Goal: Information Seeking & Learning: Check status

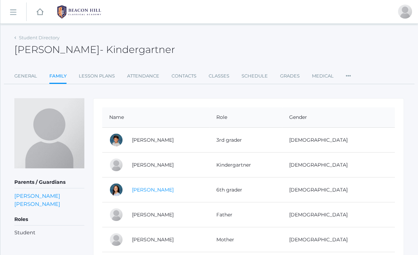
click at [146, 187] on link "[PERSON_NAME]" at bounding box center [153, 189] width 42 height 6
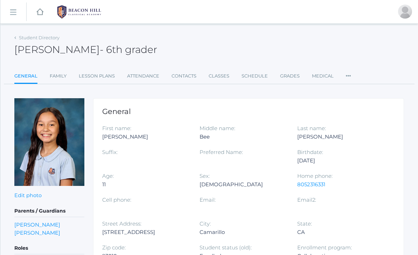
click at [20, 55] on h2 "Parker Zeller - 6th grader" at bounding box center [85, 49] width 143 height 11
click at [23, 55] on h2 "Parker Zeller - 6th grader" at bounding box center [85, 49] width 143 height 11
click at [110, 48] on span "- 6th grader" at bounding box center [128, 49] width 57 height 12
click at [55, 71] on link "Family" at bounding box center [58, 76] width 17 height 14
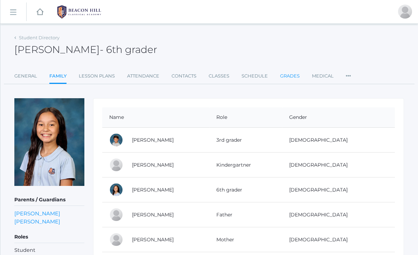
click at [288, 77] on link "Grades" at bounding box center [290, 76] width 20 height 14
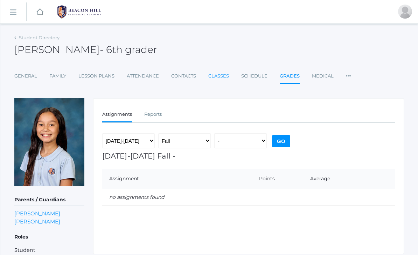
click at [223, 72] on link "Classes" at bounding box center [218, 76] width 21 height 14
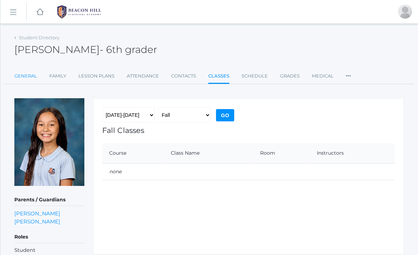
click at [24, 69] on link "General" at bounding box center [25, 76] width 23 height 14
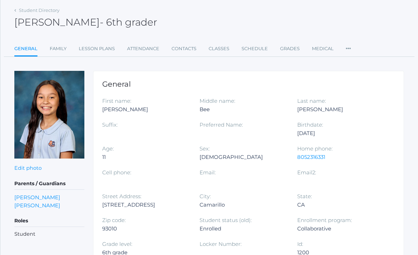
scroll to position [26, 0]
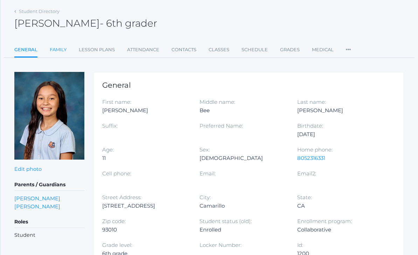
click at [56, 50] on link "Family" at bounding box center [58, 50] width 17 height 14
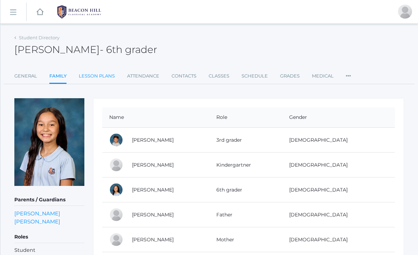
click at [91, 82] on link "Lesson Plans" at bounding box center [97, 76] width 36 height 14
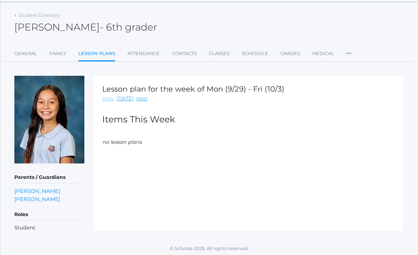
click at [104, 96] on link "prev" at bounding box center [108, 99] width 12 height 8
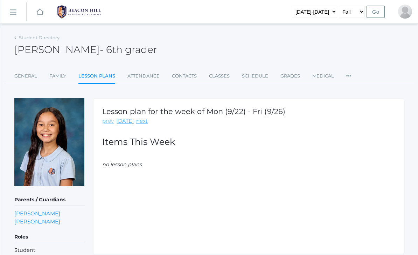
click at [105, 119] on link "prev" at bounding box center [108, 121] width 12 height 8
click at [127, 76] on link "Attendance" at bounding box center [143, 76] width 32 height 14
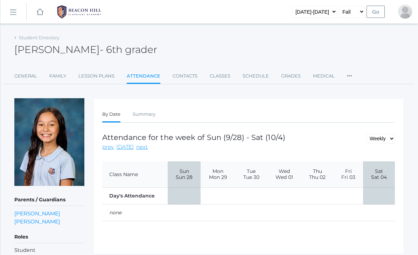
scroll to position [22, 0]
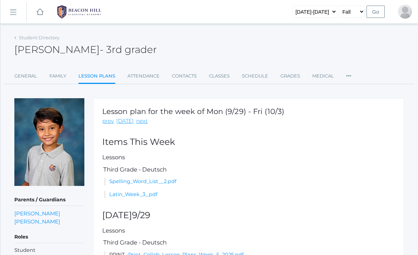
scroll to position [53, 0]
